Goal: Task Accomplishment & Management: Manage account settings

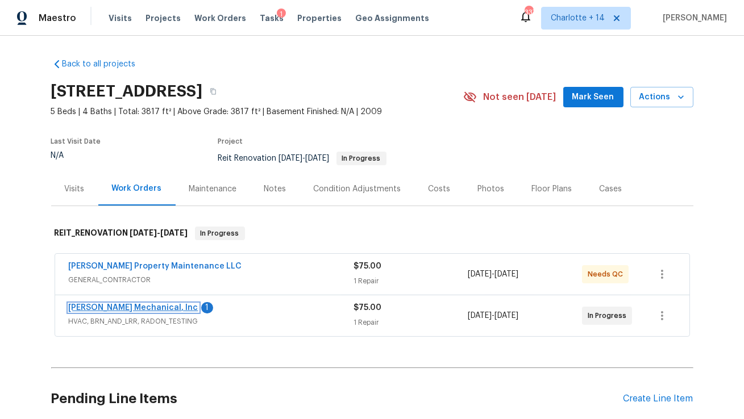
click at [115, 306] on link "JH Martin Mechanical, Inc" at bounding box center [134, 308] width 130 height 8
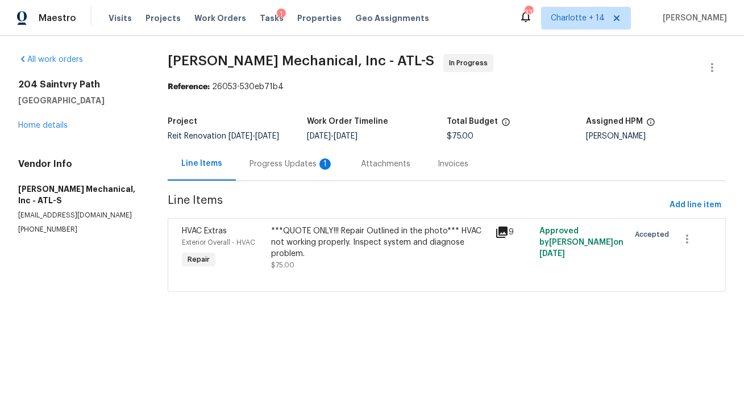
click at [277, 164] on div "Progress Updates 1" at bounding box center [291, 164] width 84 height 11
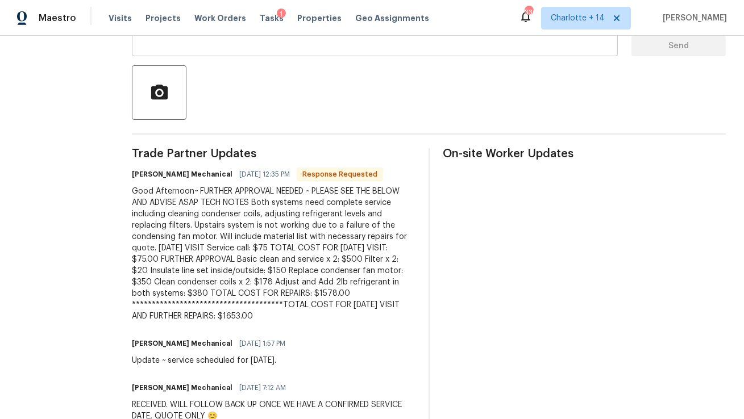
scroll to position [327, 0]
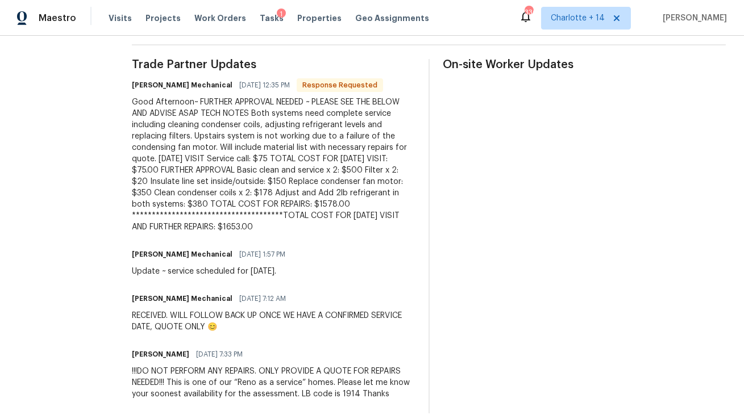
drag, startPoint x: 306, startPoint y: 113, endPoint x: 314, endPoint y: 228, distance: 115.1
click at [314, 228] on div "**********" at bounding box center [273, 165] width 283 height 136
copy div "**********"
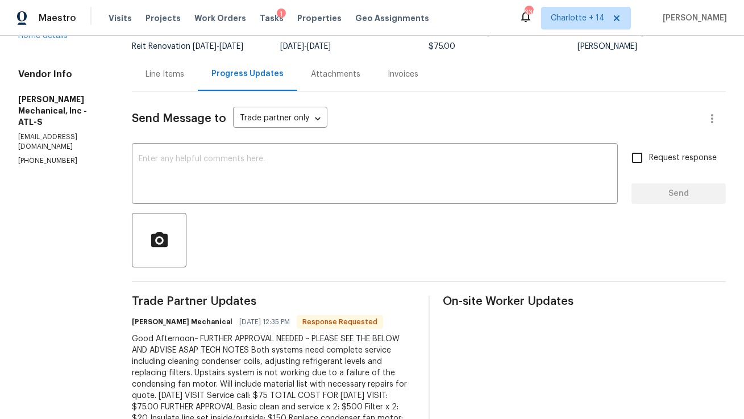
scroll to position [14, 0]
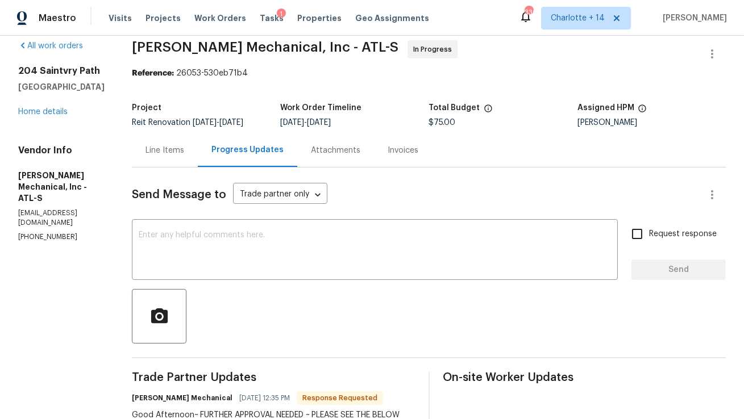
click at [50, 118] on div "All work orders 204 Saintvry Path Atlanta, GA 30349 Home details Vendor Info JH…" at bounding box center [61, 141] width 86 height 202
click at [55, 114] on link "Home details" at bounding box center [42, 112] width 49 height 8
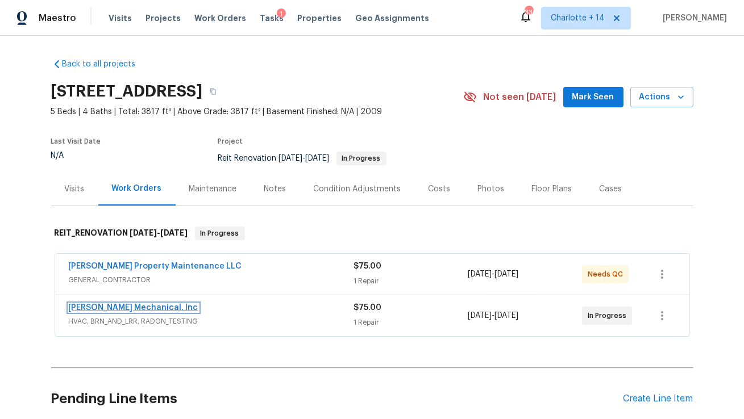
click at [132, 308] on link "JH Martin Mechanical, Inc" at bounding box center [134, 308] width 130 height 8
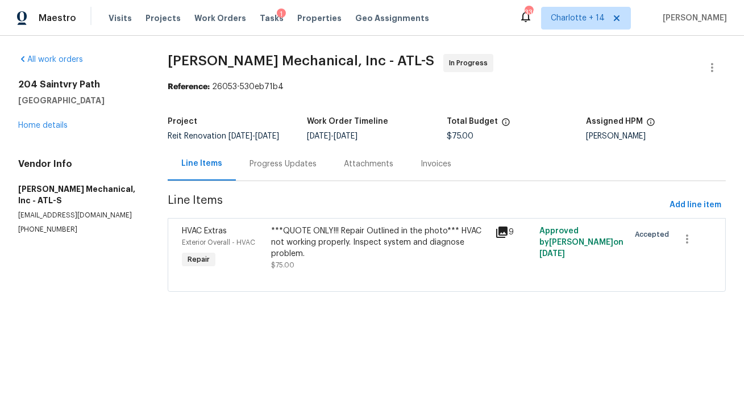
click at [280, 171] on div "Progress Updates" at bounding box center [283, 164] width 94 height 34
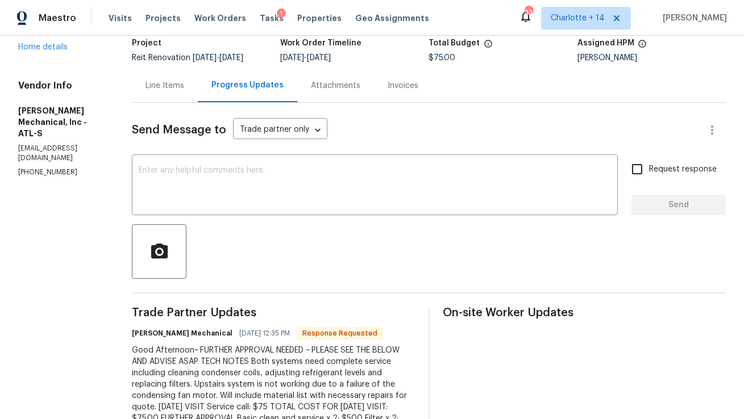
scroll to position [17, 0]
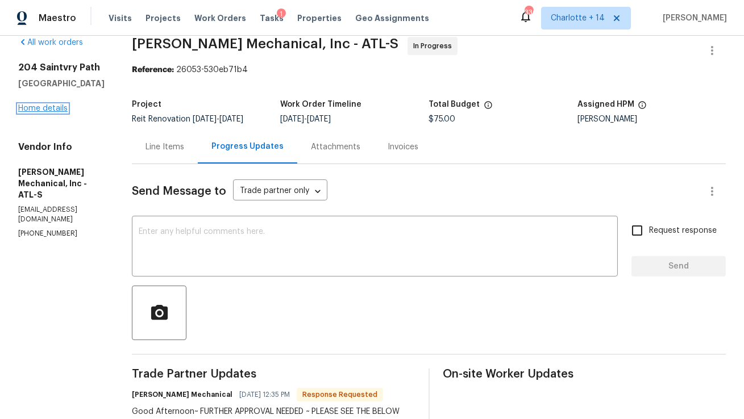
click at [63, 105] on link "Home details" at bounding box center [42, 109] width 49 height 8
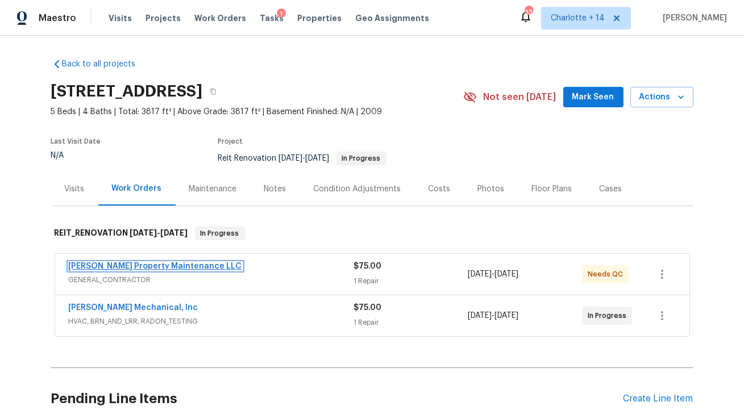
click at [172, 269] on link "Glen Property Maintenance LLC" at bounding box center [155, 267] width 173 height 8
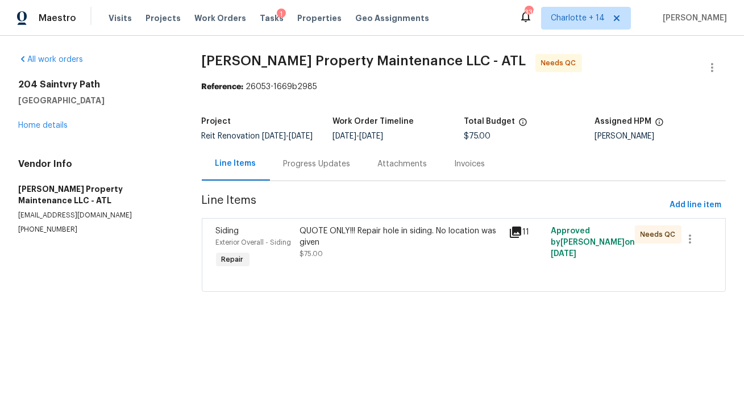
click at [315, 170] on div "Progress Updates" at bounding box center [317, 164] width 67 height 11
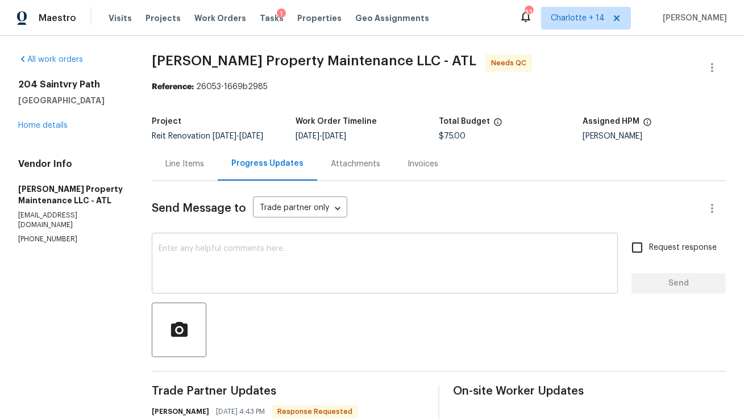
scroll to position [126, 0]
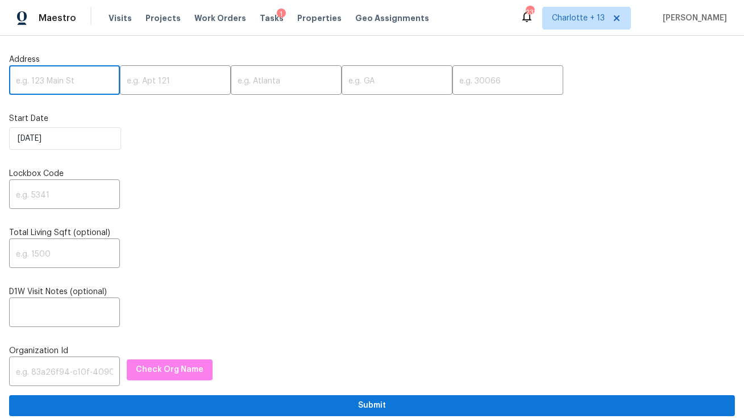
click at [80, 82] on input "text" at bounding box center [64, 81] width 111 height 27
paste input "8601 NW 27th Pl, Sunrise, FL 33322"
click at [93, 80] on input "8601 NW 27th Pl, Sunrise, FL 33322" at bounding box center [64, 81] width 111 height 27
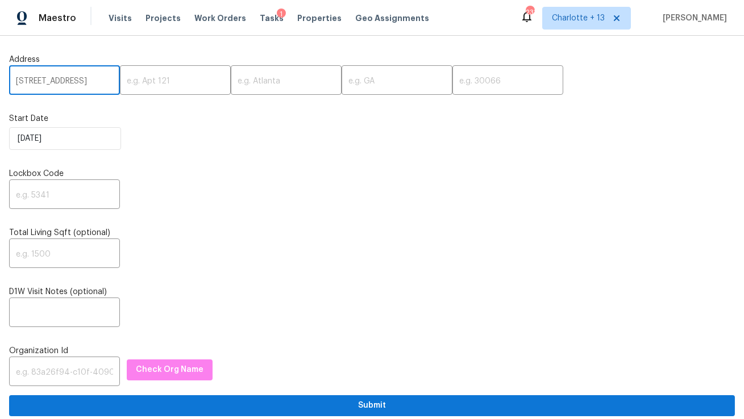
scroll to position [0, 19]
type input "8601 NW 27th Pl, Sunrise, FL"
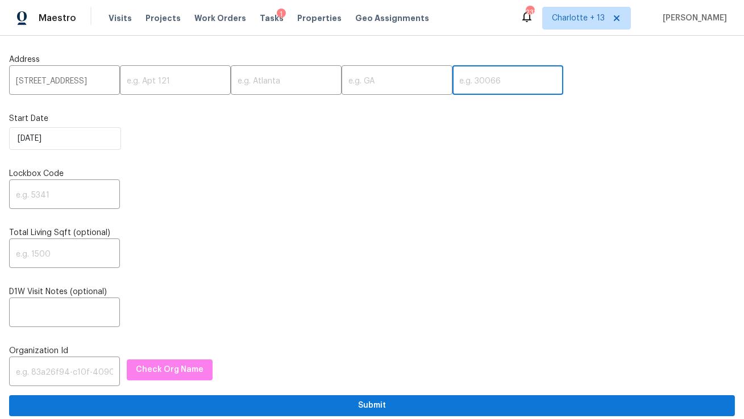
scroll to position [0, 0]
click at [452, 84] on input "text" at bounding box center [507, 81] width 111 height 27
paste input "33322"
type input "33322"
click at [91, 81] on input "8601 NW 27th Pl, Sunrise, FL" at bounding box center [64, 81] width 111 height 27
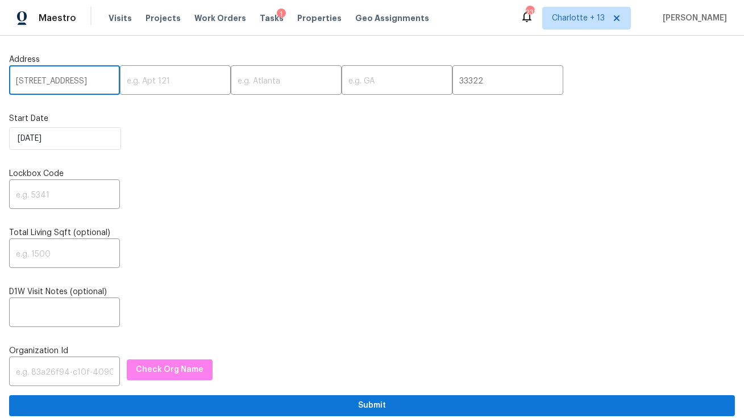
click at [91, 81] on input "8601 NW 27th Pl, Sunrise, FL" at bounding box center [64, 81] width 111 height 27
type input "8601 NW 27th Pl,, FL"
click at [263, 82] on input "text" at bounding box center [286, 81] width 111 height 27
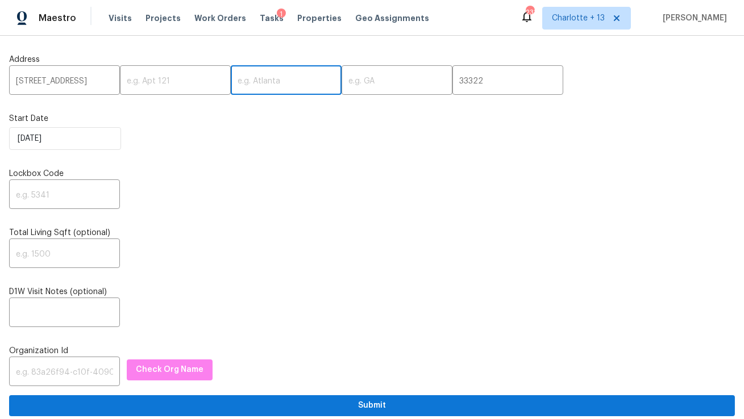
paste input "Sunrise"
type input "Sunrise"
click at [89, 80] on input "8601 NW 27th Pl,, FL" at bounding box center [64, 81] width 111 height 27
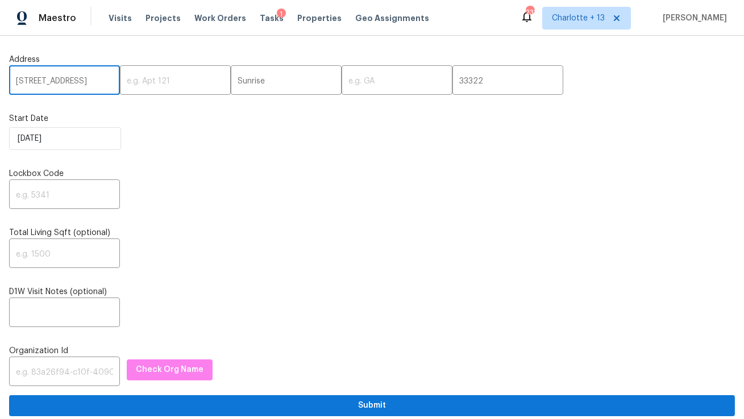
click at [89, 80] on input "8601 NW 27th Pl,, FL" at bounding box center [64, 81] width 111 height 27
type input "8601 NW 27th Pl,,"
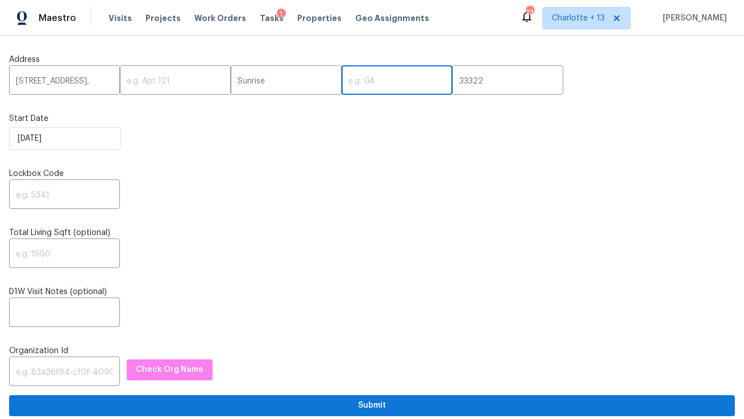
click at [341, 83] on input "text" at bounding box center [396, 81] width 111 height 27
paste input "FL"
type input "FL"
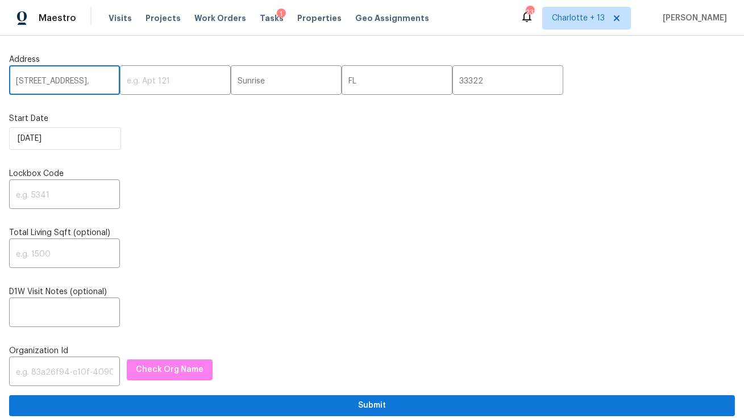
click at [93, 86] on input "8601 NW 27th Pl,," at bounding box center [64, 81] width 111 height 27
type input "8601 NW 27th Pl"
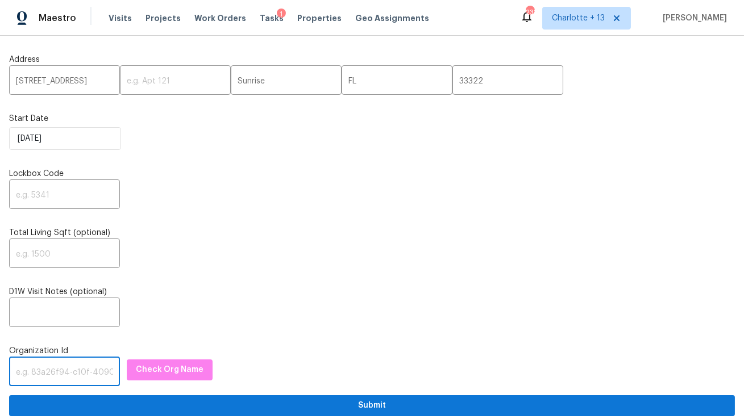
click at [73, 377] on input "text" at bounding box center [64, 373] width 111 height 27
paste input "1349d153-b359-4f9b-b4dd-758ff939cc37"
type input "1349d153-b359-4f9b-b4dd-758ff939cc37"
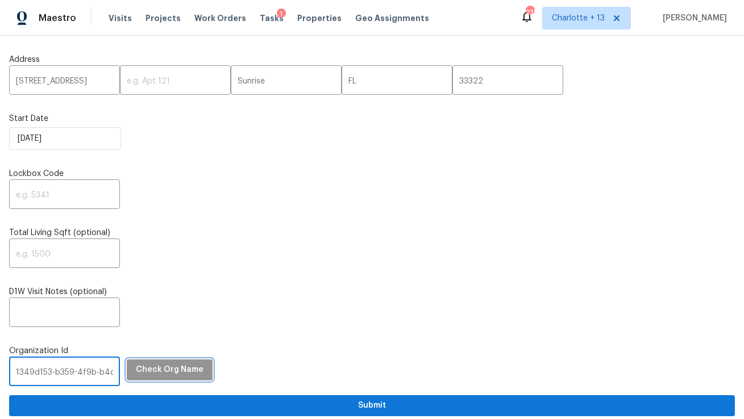
click at [155, 367] on span "Check Org Name" at bounding box center [170, 370] width 68 height 14
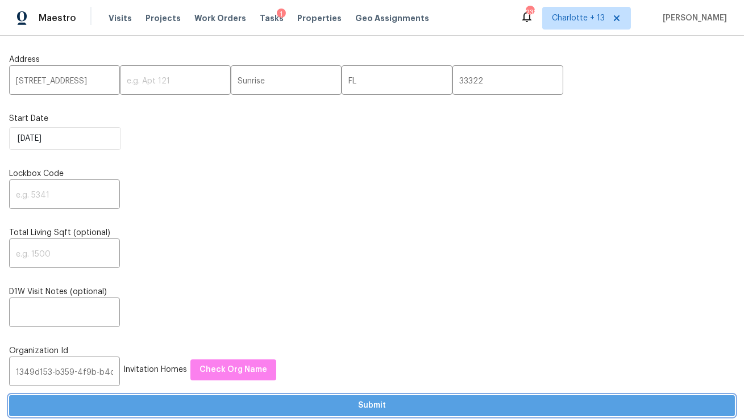
click at [167, 413] on span "Submit" at bounding box center [371, 406] width 707 height 14
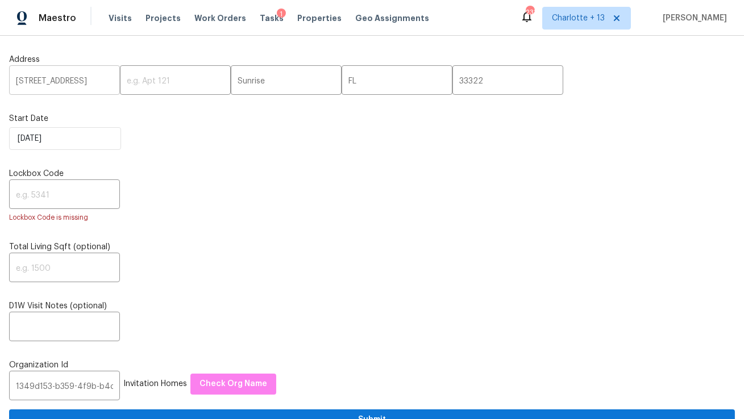
click at [47, 82] on input "8601 NW 27th Pl" at bounding box center [64, 81] width 111 height 27
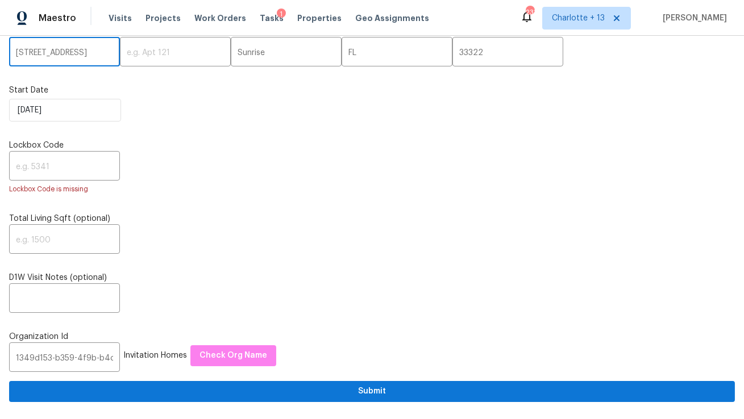
scroll to position [28, 0]
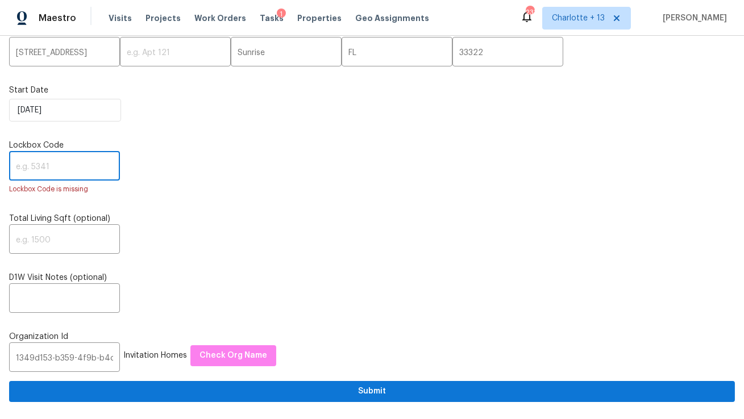
click at [38, 161] on input "text" at bounding box center [64, 167] width 111 height 27
type input "0000"
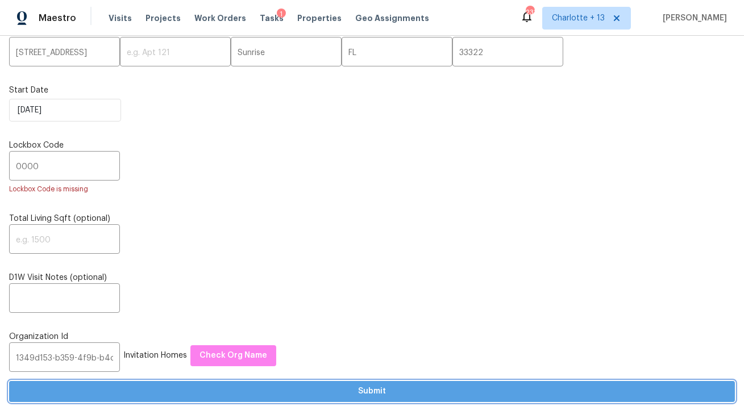
click at [269, 388] on span "Submit" at bounding box center [371, 392] width 707 height 14
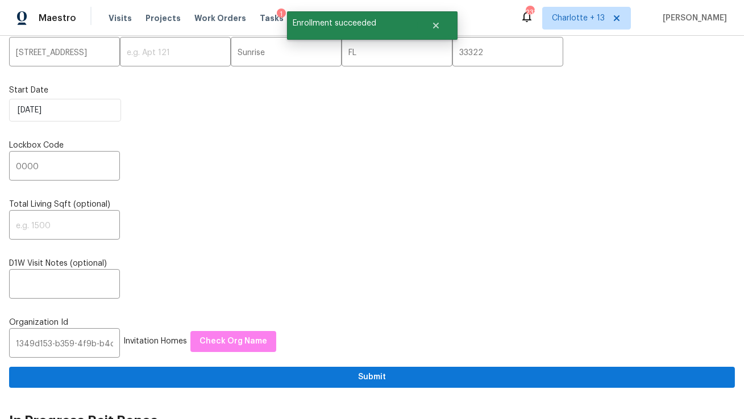
scroll to position [0, 0]
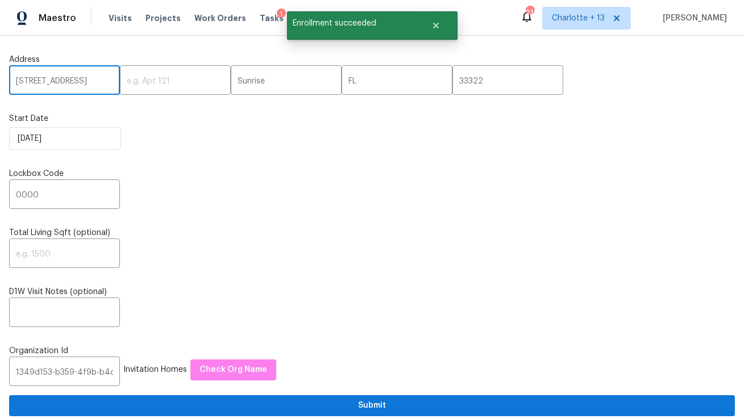
click at [51, 78] on input "8601 NW 27th Pl" at bounding box center [64, 81] width 111 height 27
click at [119, 16] on span "Visits" at bounding box center [120, 18] width 23 height 11
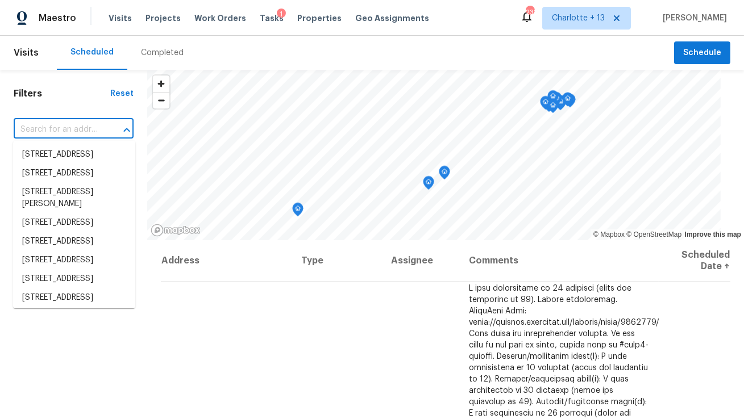
click at [71, 135] on input "text" at bounding box center [58, 130] width 88 height 18
paste input "8601 NW 27th Pl"
type input "8601 NW 27th Pl"
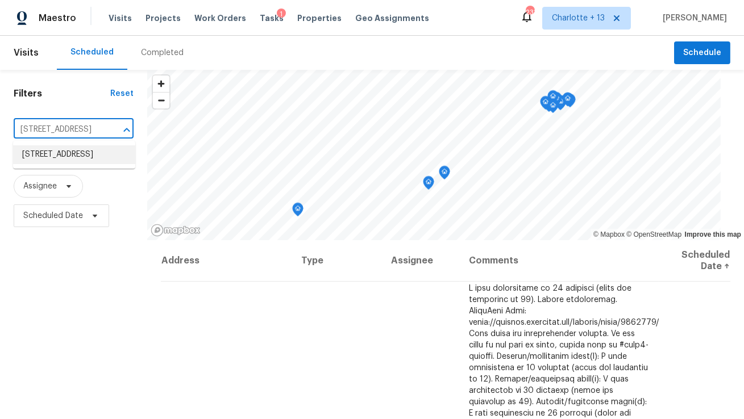
click at [73, 156] on li "8601 NW 27th Pl, Sunrise, FL 33322" at bounding box center [74, 154] width 122 height 19
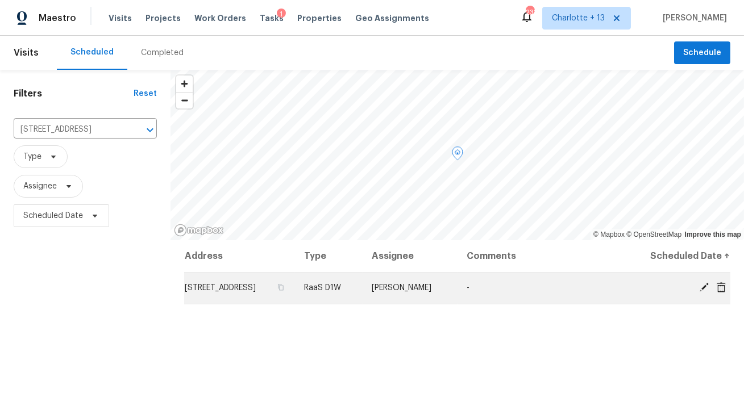
click at [720, 287] on icon at bounding box center [720, 287] width 9 height 10
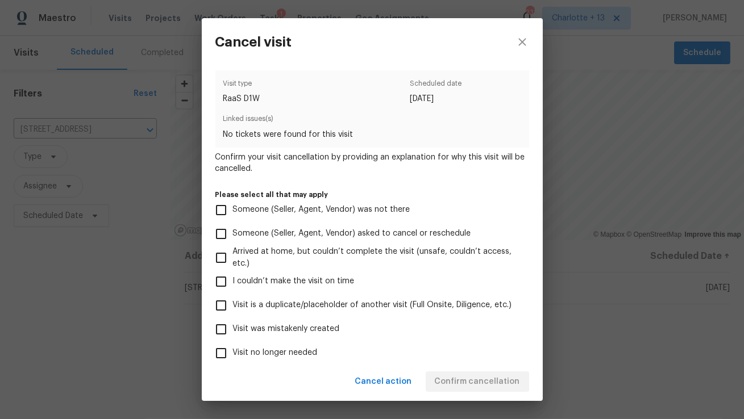
click at [321, 327] on span "Visit was mistakenly created" at bounding box center [286, 329] width 107 height 12
click at [233, 327] on input "Visit was mistakenly created" at bounding box center [221, 330] width 24 height 24
checkbox input "true"
click at [464, 384] on span "Confirm cancellation" at bounding box center [477, 382] width 85 height 14
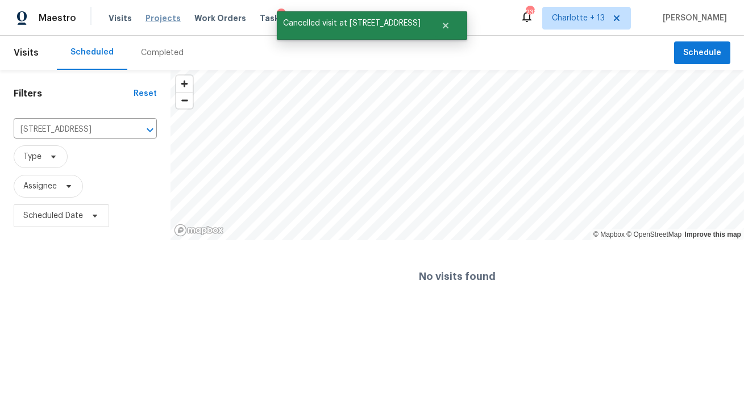
click at [161, 21] on span "Projects" at bounding box center [162, 18] width 35 height 11
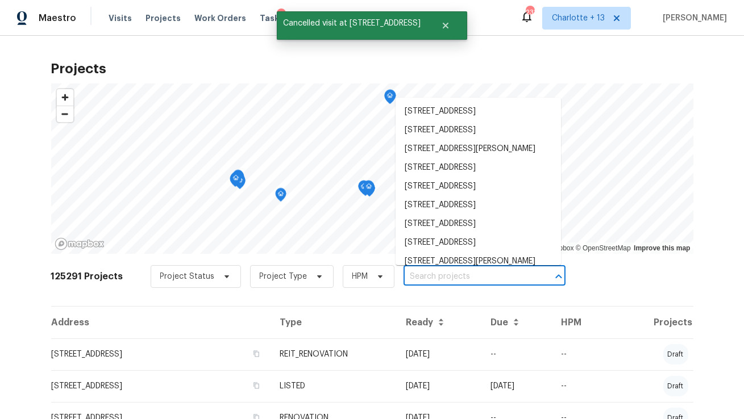
click at [407, 280] on input "text" at bounding box center [468, 277] width 130 height 18
paste input "8601 NW 27th Pl"
type input "8601 NW 27th Pl"
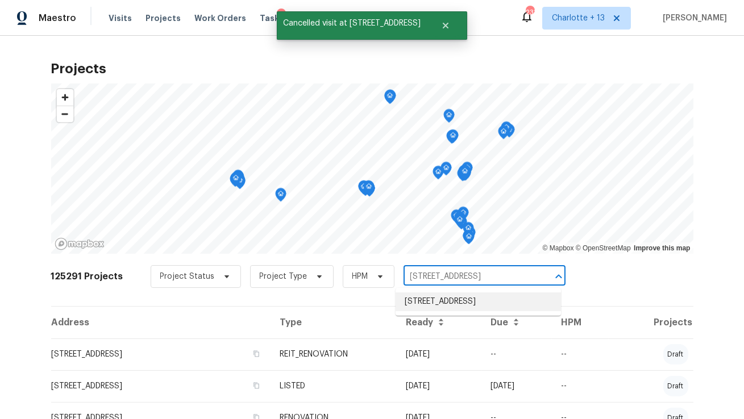
click at [422, 300] on li "8601 NW 27th Pl, Sunrise, FL 33322" at bounding box center [477, 302] width 165 height 19
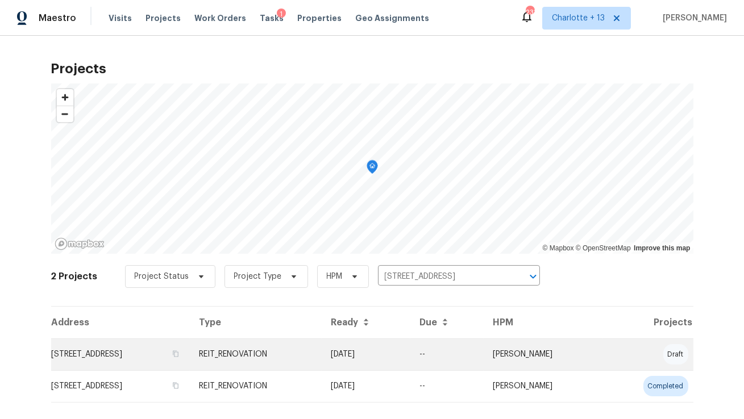
click at [157, 348] on td "8601 NW 27th Pl, Sunrise, FL 33322" at bounding box center [120, 355] width 139 height 32
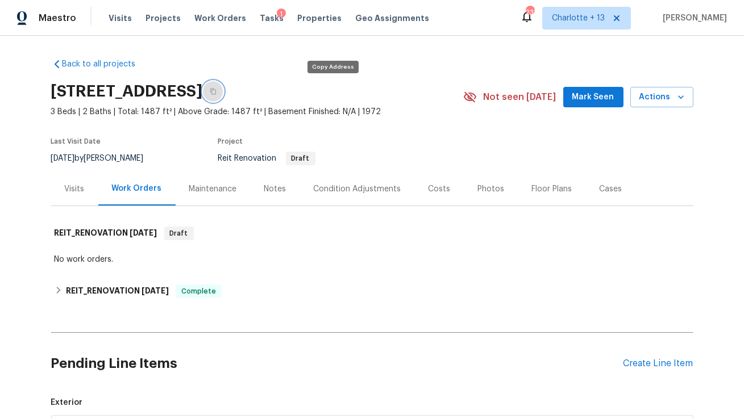
click at [216, 93] on icon "button" at bounding box center [213, 92] width 6 height 6
click at [216, 94] on icon "button" at bounding box center [213, 92] width 6 height 6
click at [621, 16] on span at bounding box center [615, 18] width 13 height 9
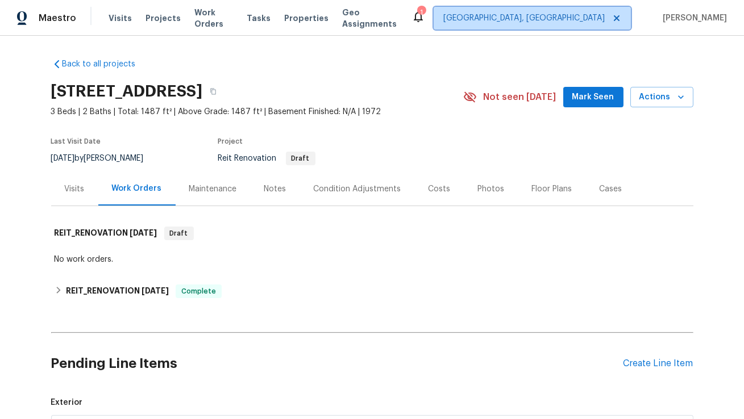
click at [602, 20] on span "Albuquerque, NM" at bounding box center [523, 18] width 161 height 11
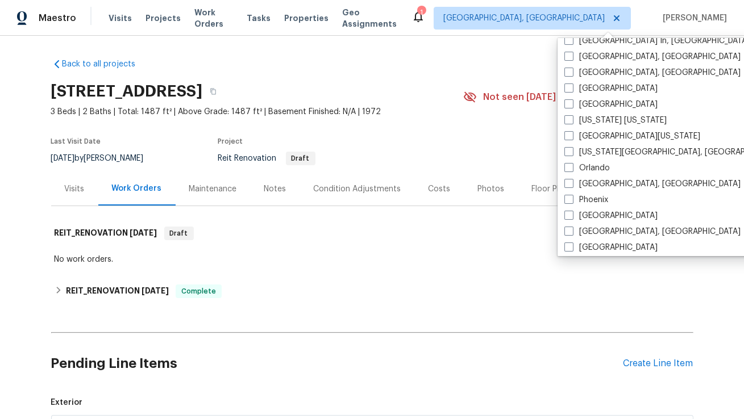
scroll to position [509, 0]
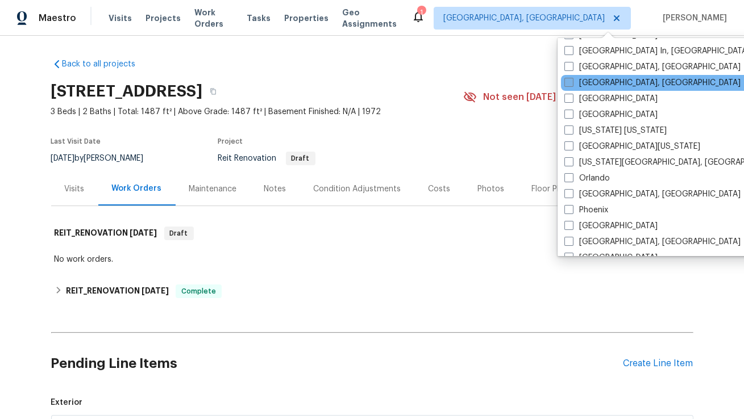
click at [587, 84] on label "Miami, FL" at bounding box center [652, 82] width 176 height 11
click at [572, 84] on input "Miami, FL" at bounding box center [567, 80] width 7 height 7
checkbox input "true"
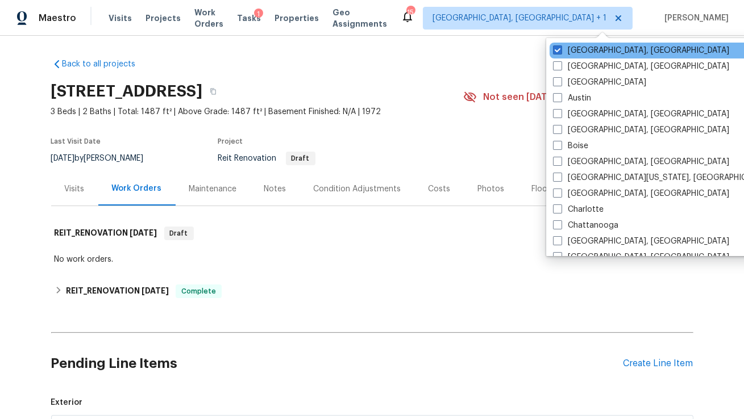
click at [580, 44] on div "Albuquerque, NM" at bounding box center [663, 51] width 229 height 16
click at [580, 51] on label "Albuquerque, NM" at bounding box center [641, 50] width 176 height 11
click at [560, 51] on input "Albuquerque, NM" at bounding box center [556, 48] width 7 height 7
checkbox input "false"
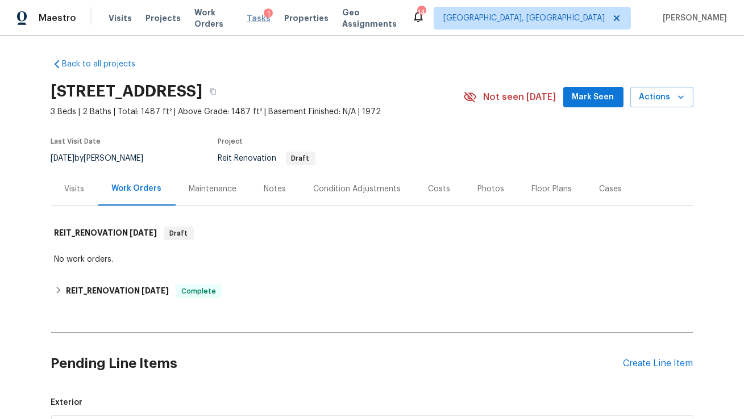
click at [263, 18] on span "Tasks" at bounding box center [259, 18] width 24 height 8
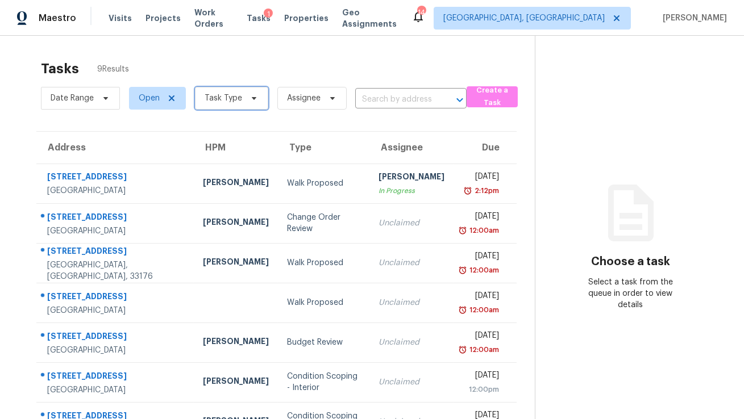
click at [229, 99] on span "Task Type" at bounding box center [224, 98] width 38 height 11
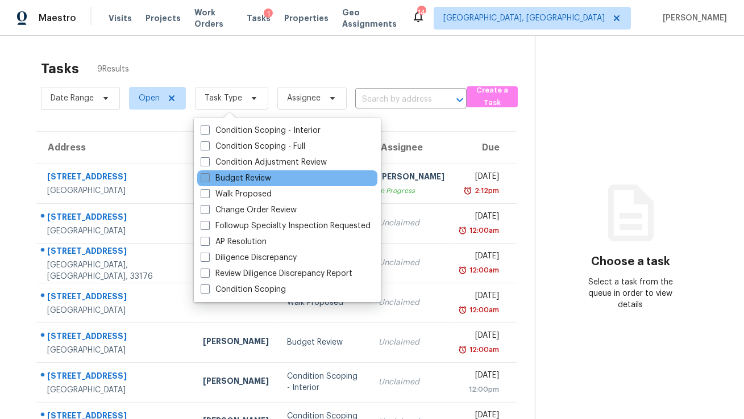
click at [245, 178] on label "Budget Review" at bounding box center [236, 178] width 70 height 11
click at [208, 178] on input "Budget Review" at bounding box center [204, 176] width 7 height 7
checkbox input "true"
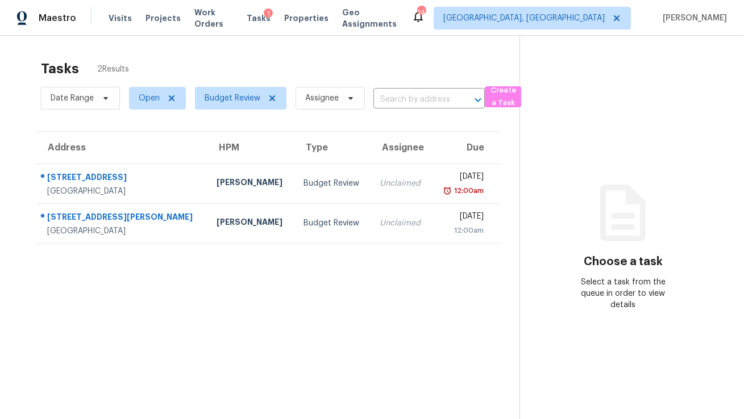
click at [313, 49] on div "Tasks 2 Results Date Range Open Budget Review Assignee ​ Create a Task Address …" at bounding box center [372, 245] width 744 height 419
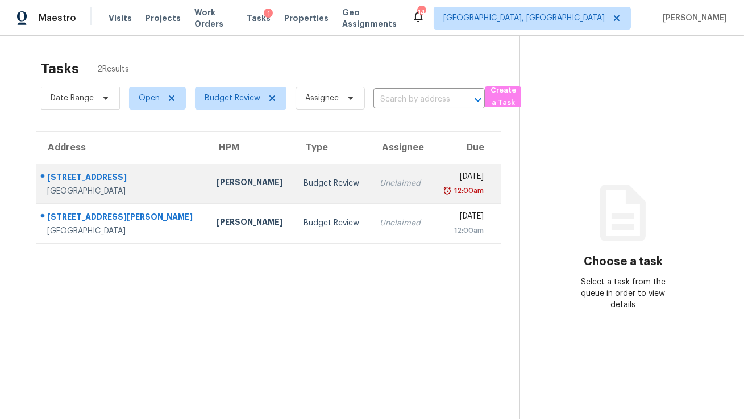
click at [207, 175] on td "Fernando Ortiz" at bounding box center [250, 184] width 87 height 40
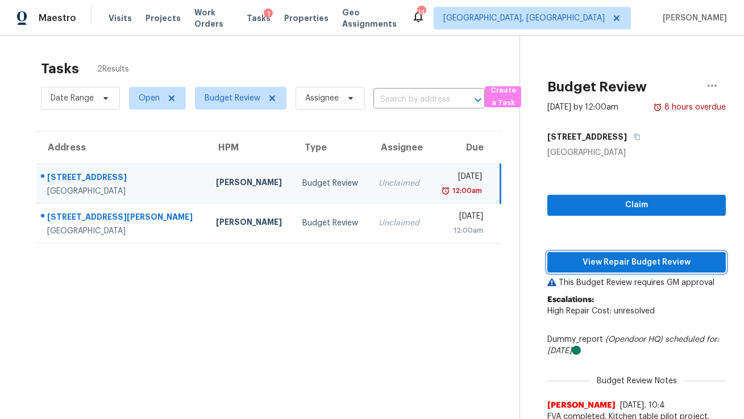
click at [602, 261] on span "View Repair Budget Review" at bounding box center [636, 263] width 160 height 14
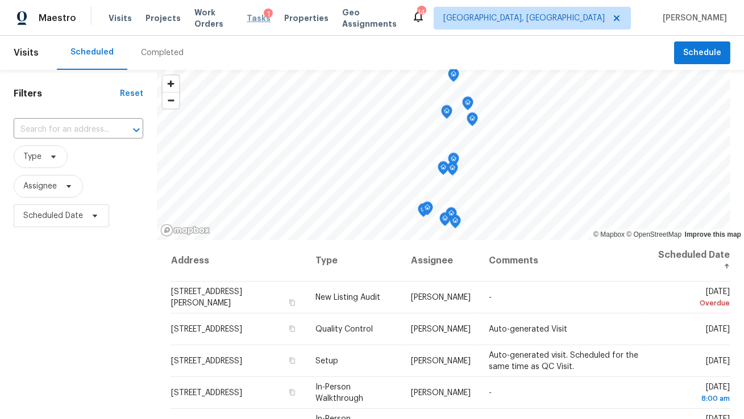
click at [262, 19] on span "Tasks" at bounding box center [259, 18] width 24 height 8
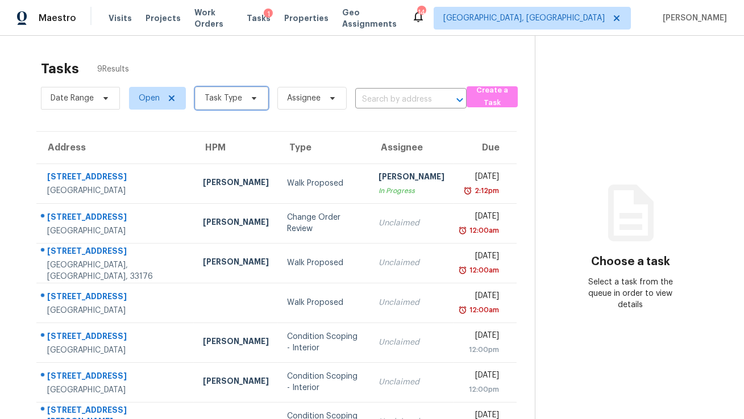
click at [215, 95] on span "Task Type" at bounding box center [224, 98] width 38 height 11
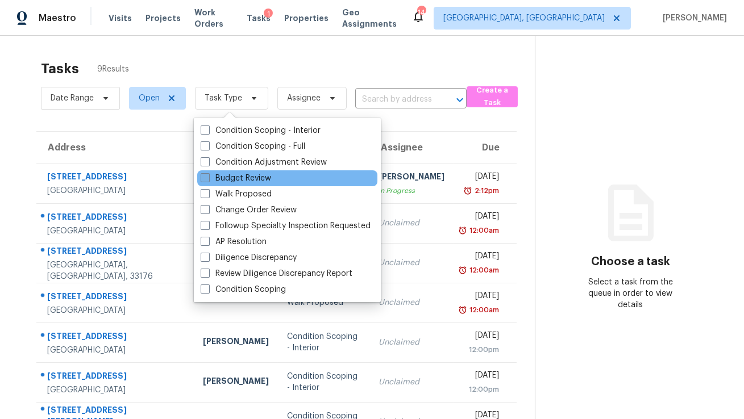
click at [231, 182] on label "Budget Review" at bounding box center [236, 178] width 70 height 11
click at [208, 180] on input "Budget Review" at bounding box center [204, 176] width 7 height 7
checkbox input "true"
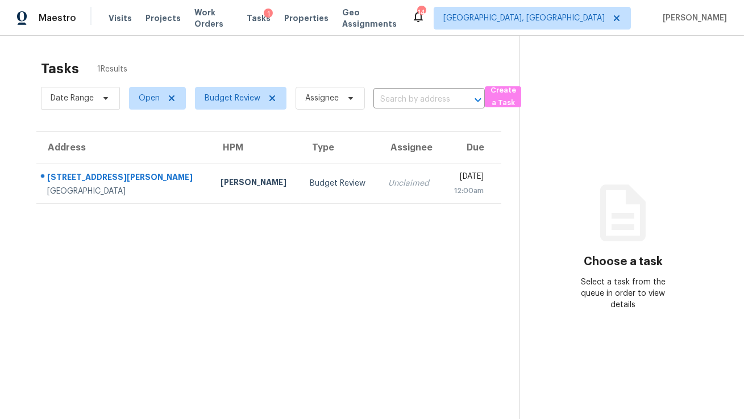
click at [292, 63] on div "Tasks 1 Results" at bounding box center [280, 69] width 478 height 30
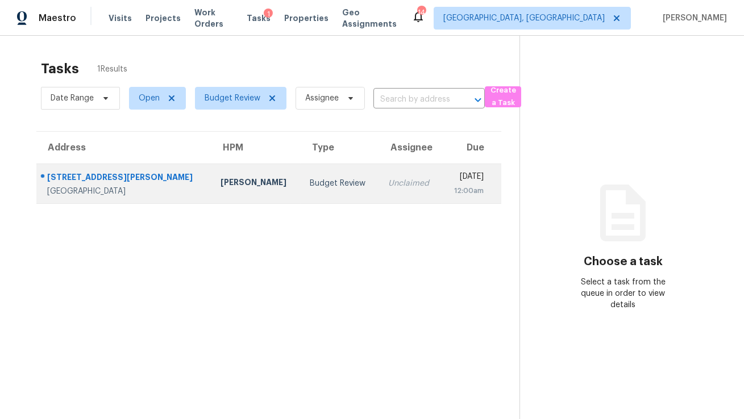
click at [116, 178] on div "3735 Torres Cir" at bounding box center [125, 179] width 156 height 14
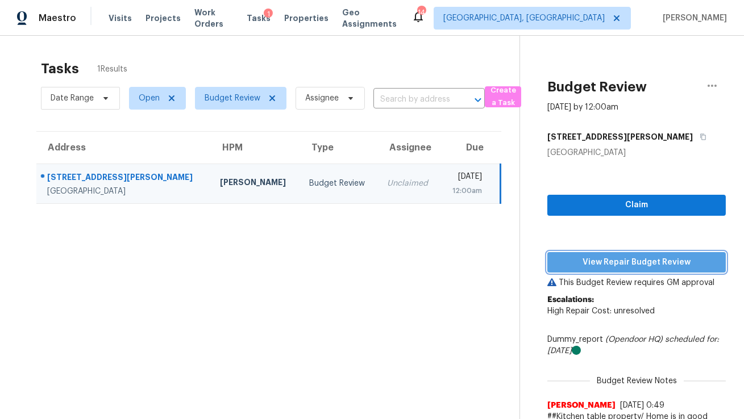
click at [629, 258] on span "View Repair Budget Review" at bounding box center [636, 263] width 160 height 14
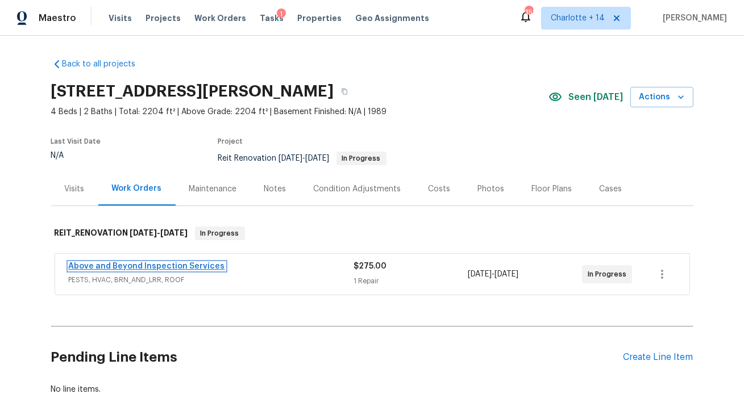
click at [156, 266] on link "Above and Beyond Inspection Services" at bounding box center [147, 267] width 156 height 8
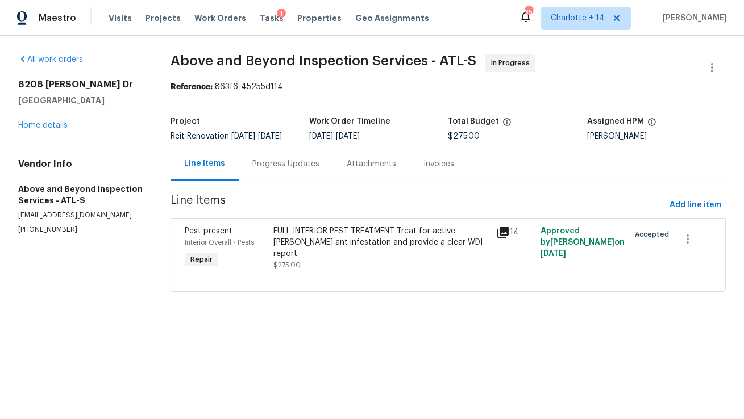
click at [285, 169] on div "Progress Updates" at bounding box center [285, 164] width 67 height 11
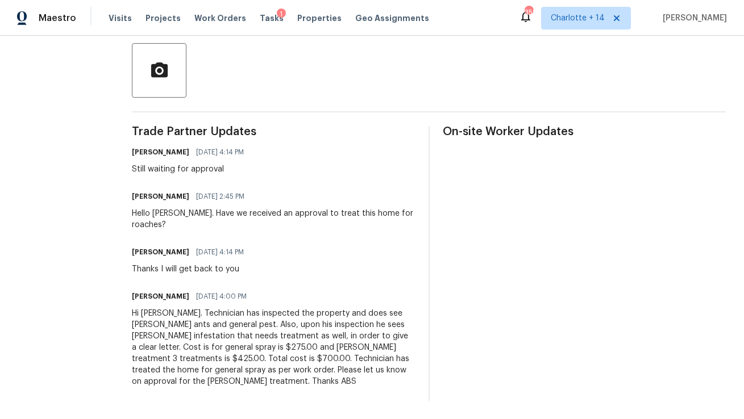
scroll to position [268, 0]
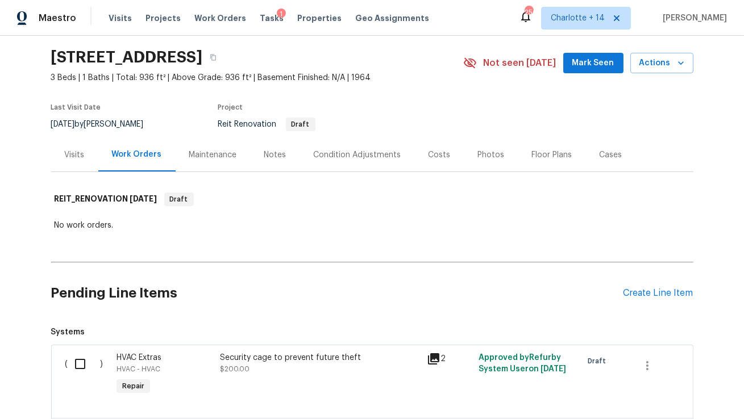
scroll to position [34, 0]
click at [686, 65] on button "Actions" at bounding box center [661, 63] width 63 height 21
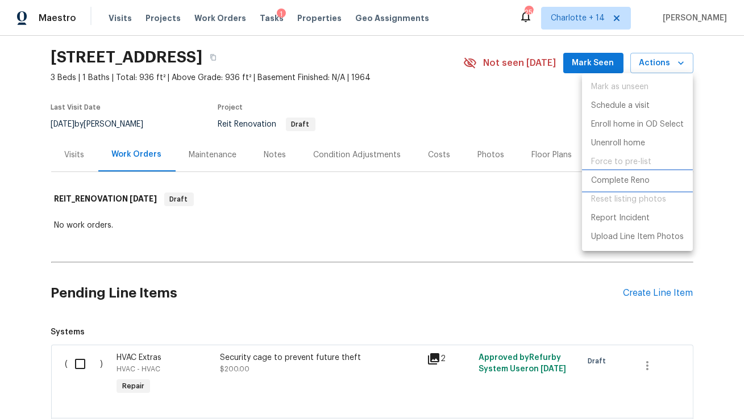
click at [621, 180] on p "Complete Reno" at bounding box center [620, 181] width 59 height 12
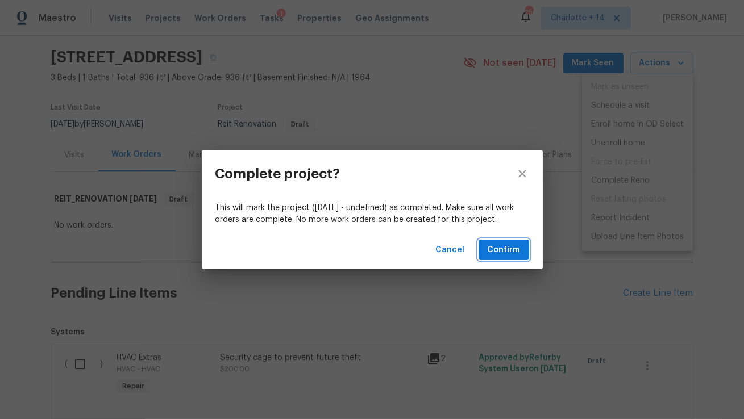
click at [509, 247] on span "Confirm" at bounding box center [504, 250] width 32 height 14
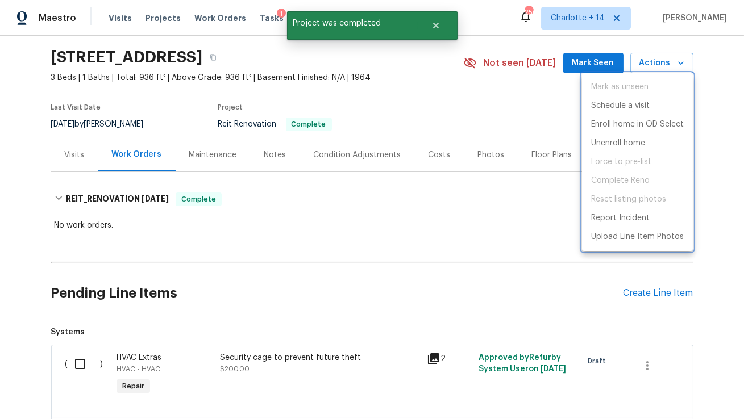
click at [439, 215] on div at bounding box center [372, 209] width 744 height 419
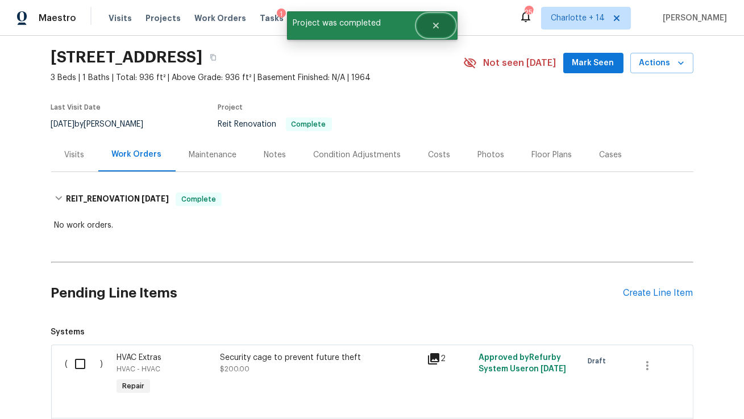
click at [439, 23] on icon "Close" at bounding box center [435, 25] width 9 height 9
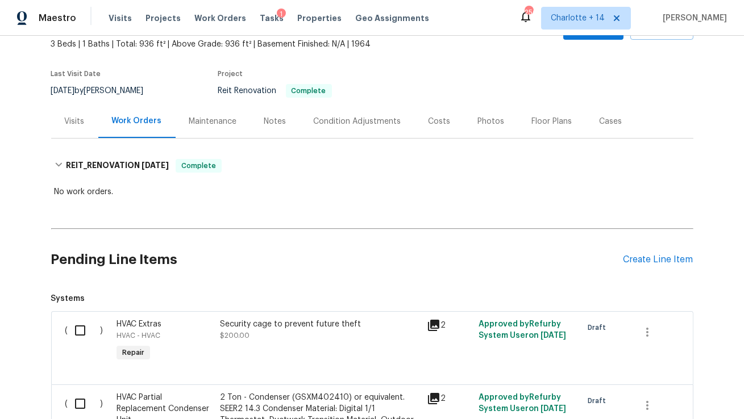
scroll to position [47, 0]
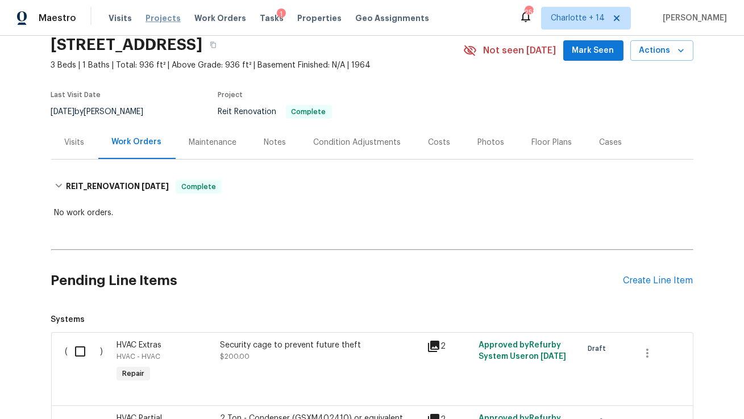
click at [155, 18] on span "Projects" at bounding box center [162, 18] width 35 height 11
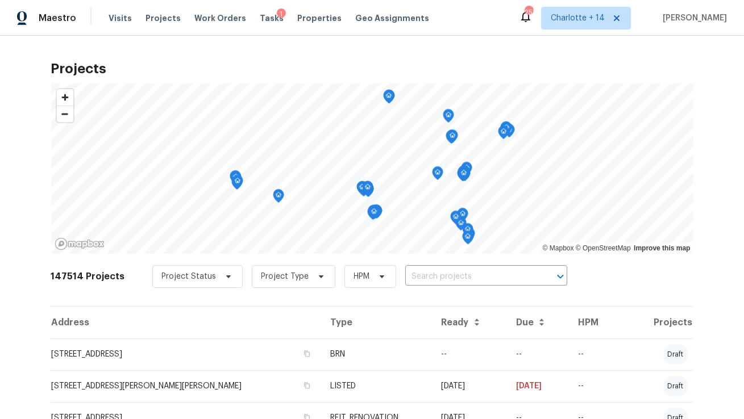
click at [438, 277] on input "text" at bounding box center [470, 277] width 130 height 18
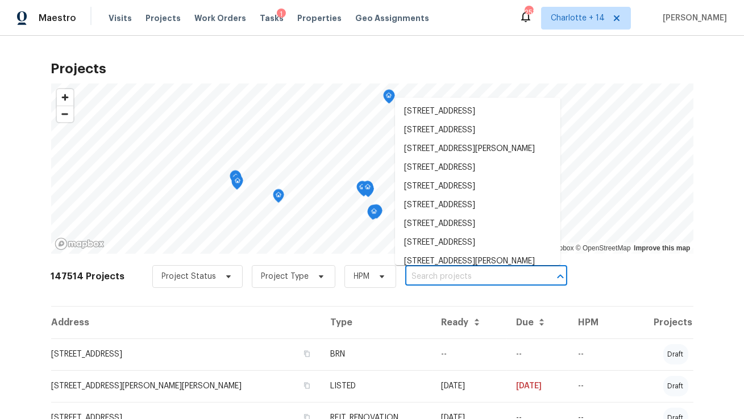
paste input "[STREET_ADDRESS]"
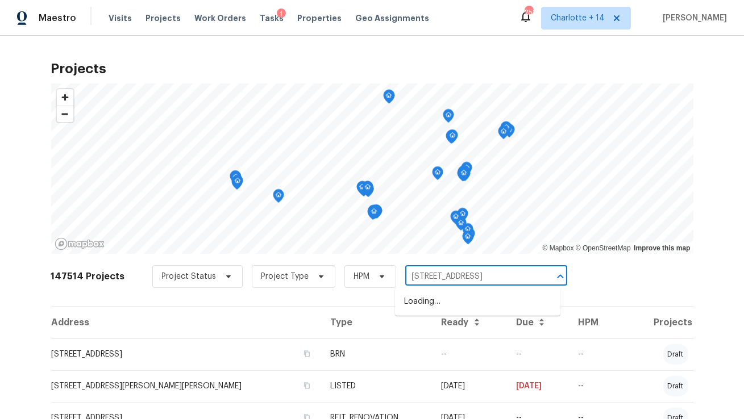
scroll to position [0, 22]
type input "[STREET_ADDRESS]"
click at [298, 19] on span "Properties" at bounding box center [319, 18] width 44 height 11
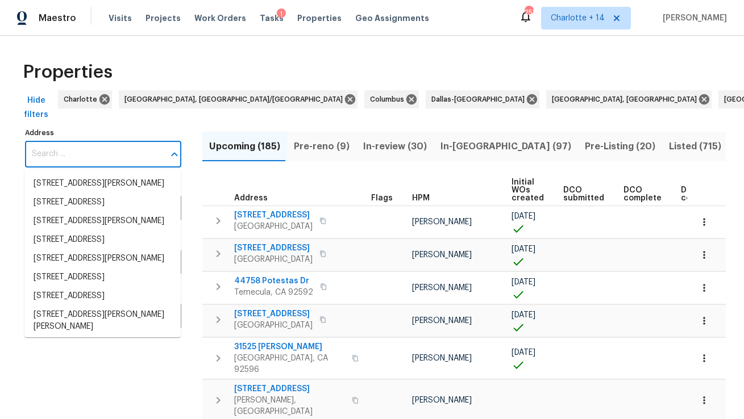
click at [99, 157] on input "Address" at bounding box center [94, 154] width 139 height 27
paste input "[STREET_ADDRESS]"
type input "[STREET_ADDRESS]"
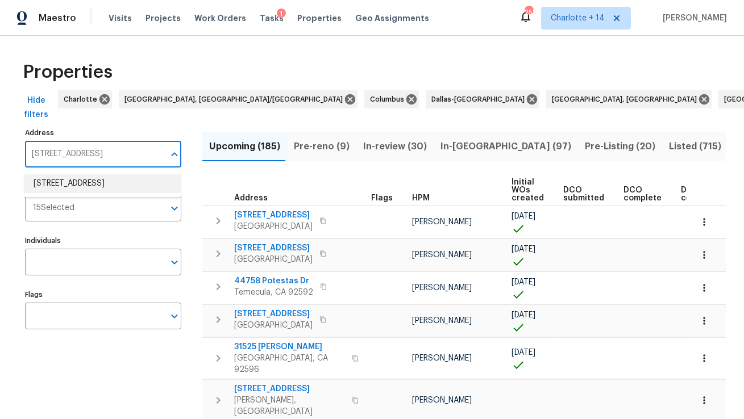
click at [102, 185] on li "7110 Ravenwood Ln Lithonia GA 30038" at bounding box center [102, 183] width 156 height 19
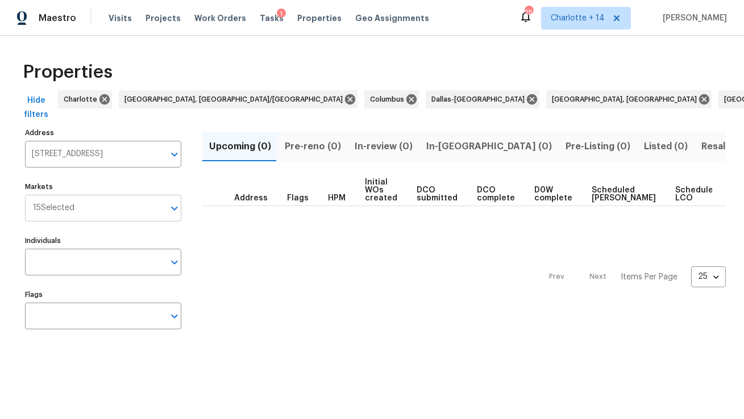
click at [111, 207] on input "Markets" at bounding box center [119, 208] width 90 height 27
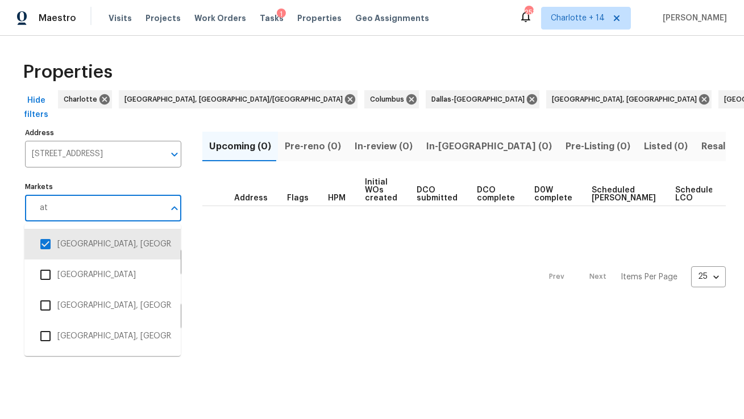
type input "atl"
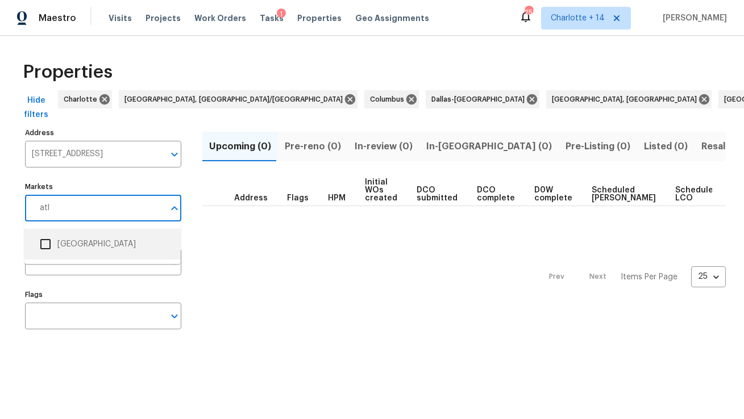
click at [43, 246] on input "checkbox" at bounding box center [46, 244] width 24 height 24
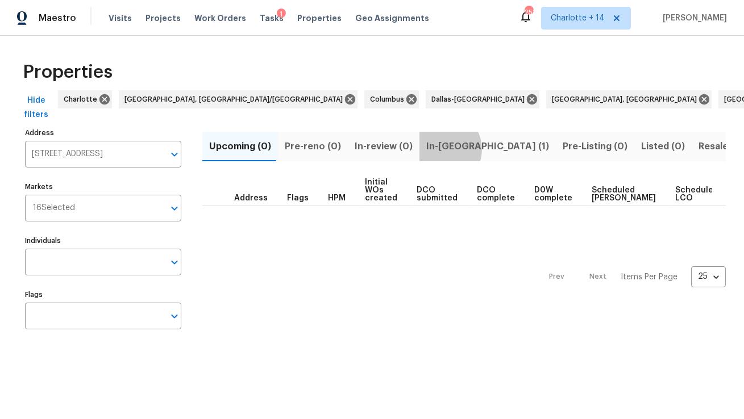
click at [434, 149] on span "In-reno (1)" at bounding box center [487, 147] width 123 height 16
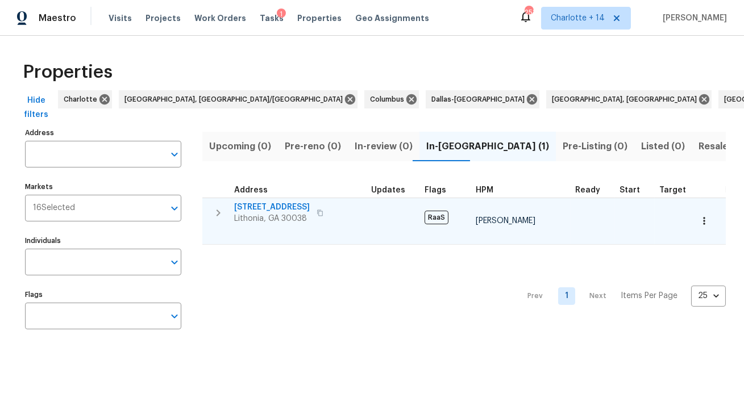
type input "7110 Ravenwood Ln Lithonia GA 30038"
click at [261, 208] on span "[STREET_ADDRESS]" at bounding box center [272, 207] width 76 height 11
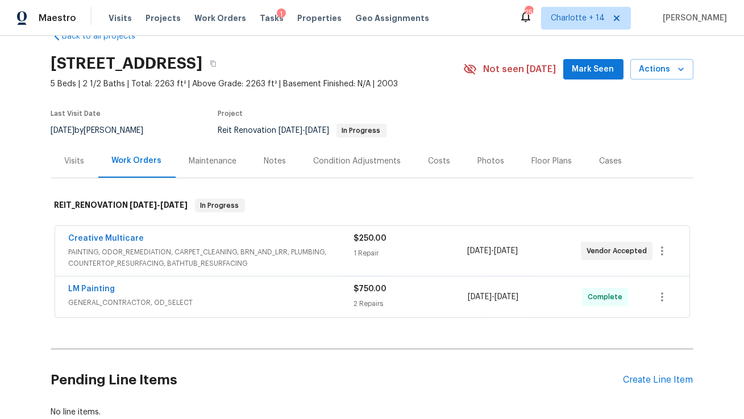
scroll to position [28, 0]
click at [127, 237] on link "Creative Multicare" at bounding box center [107, 238] width 76 height 8
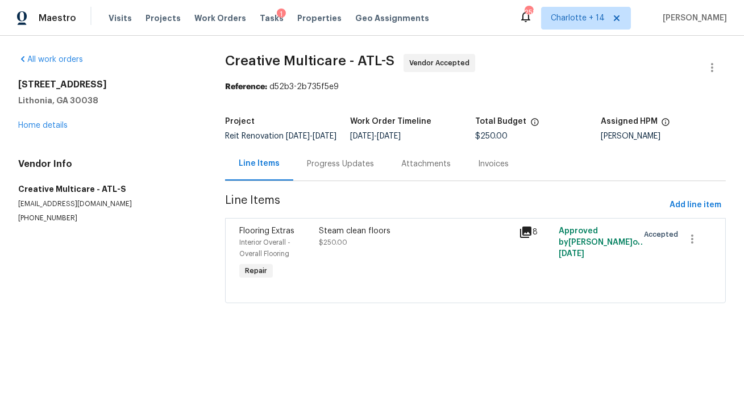
click at [47, 121] on div "[STREET_ADDRESS] Home details" at bounding box center [108, 105] width 180 height 52
click at [41, 127] on link "Home details" at bounding box center [42, 126] width 49 height 8
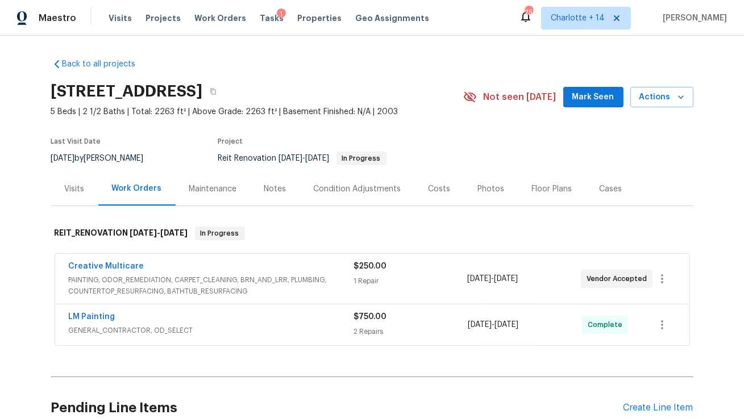
click at [433, 190] on div "Costs" at bounding box center [439, 189] width 22 height 11
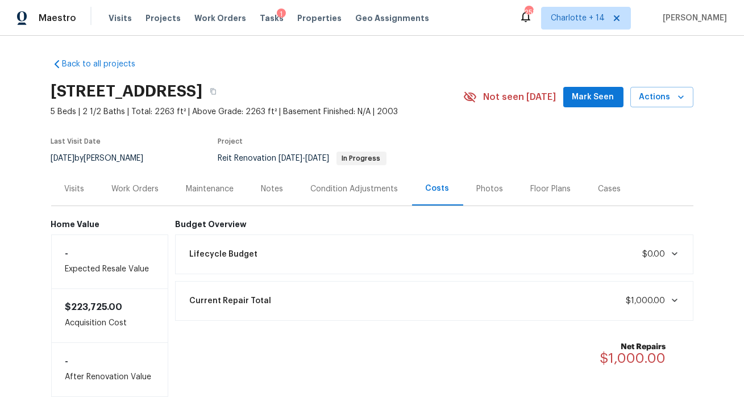
click at [136, 186] on div "Work Orders" at bounding box center [135, 189] width 47 height 11
